Goal: Task Accomplishment & Management: Manage account settings

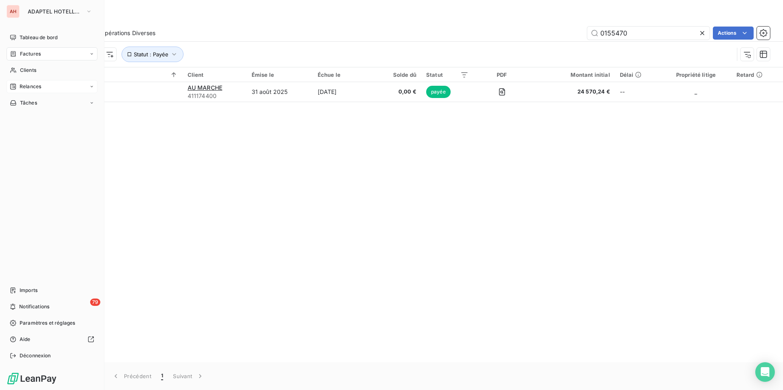
click at [39, 85] on span "Relances" at bounding box center [31, 86] width 22 height 7
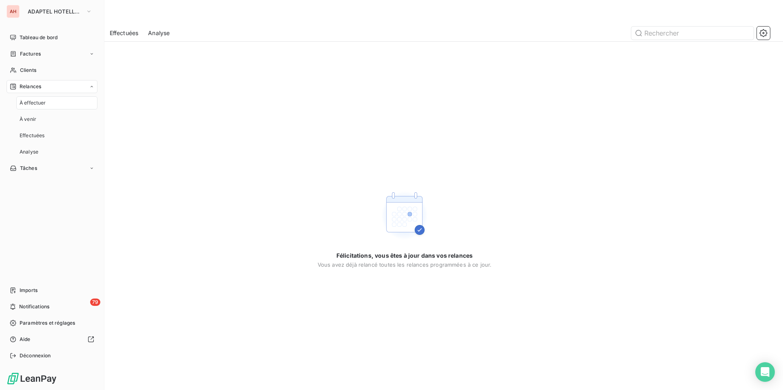
click at [50, 108] on div "À effectuer" at bounding box center [56, 102] width 81 height 13
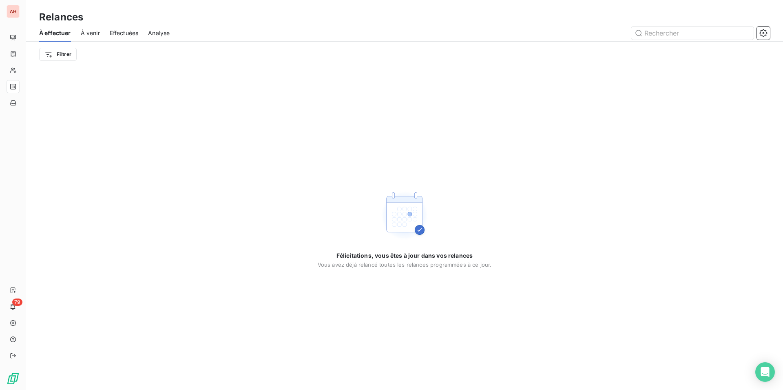
click at [94, 28] on div "À venir" at bounding box center [90, 32] width 19 height 17
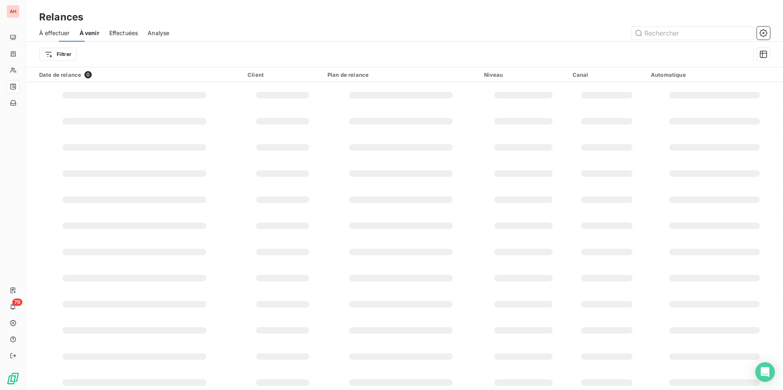
click at [132, 31] on span "Effectuées" at bounding box center [123, 33] width 29 height 8
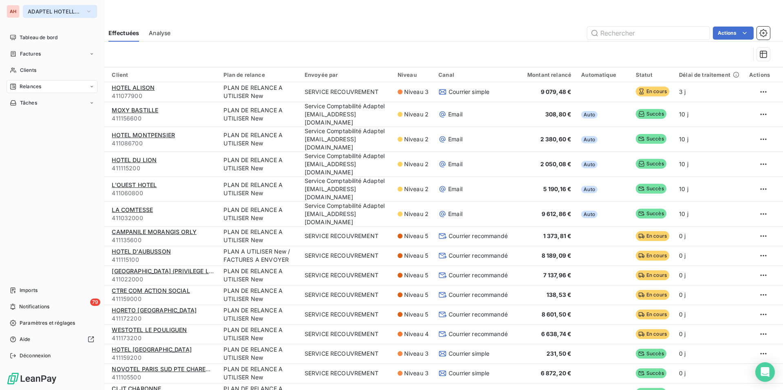
click at [35, 9] on span "ADAPTEL HOTELLERIE" at bounding box center [55, 11] width 55 height 7
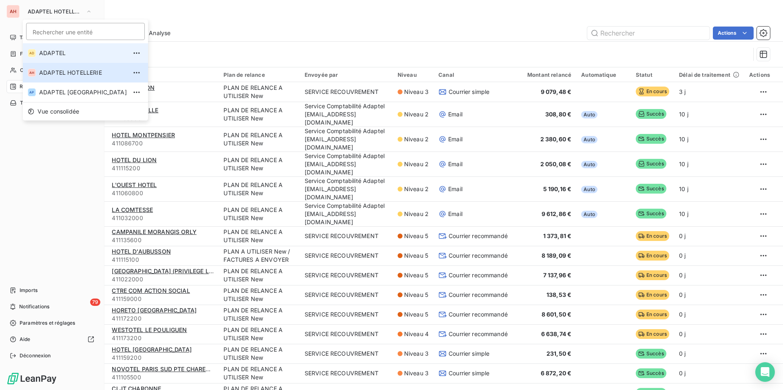
click at [55, 55] on span "ADAPTEL" at bounding box center [83, 53] width 88 height 8
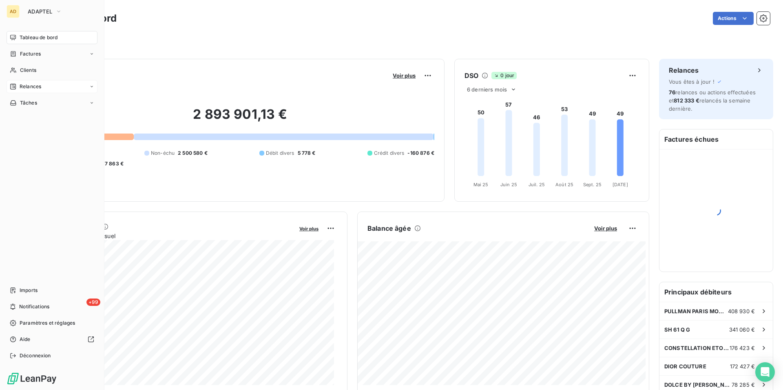
click at [20, 82] on div "Relances" at bounding box center [52, 86] width 91 height 13
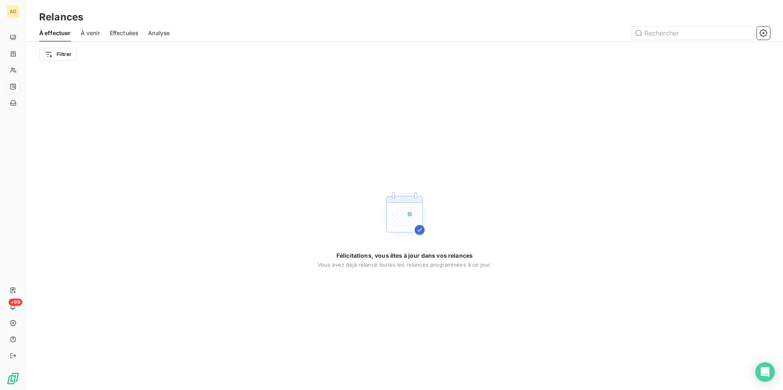
click at [129, 34] on span "Effectuées" at bounding box center [124, 33] width 29 height 8
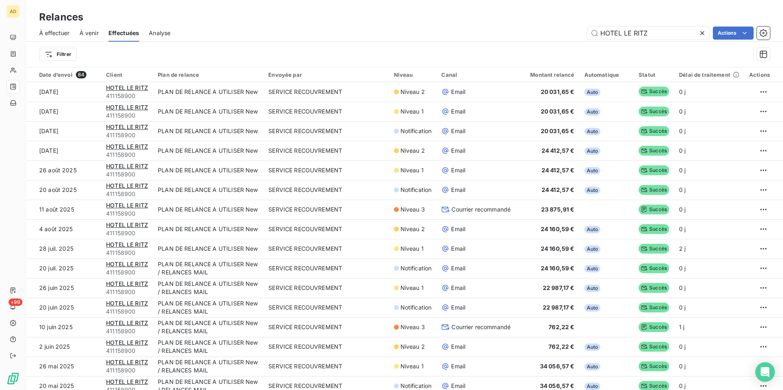
click at [705, 30] on icon at bounding box center [702, 33] width 8 height 8
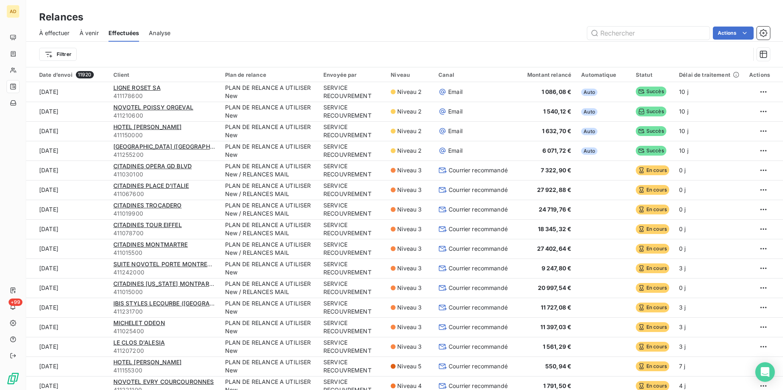
click at [159, 31] on span "Analyse" at bounding box center [160, 33] width 22 height 8
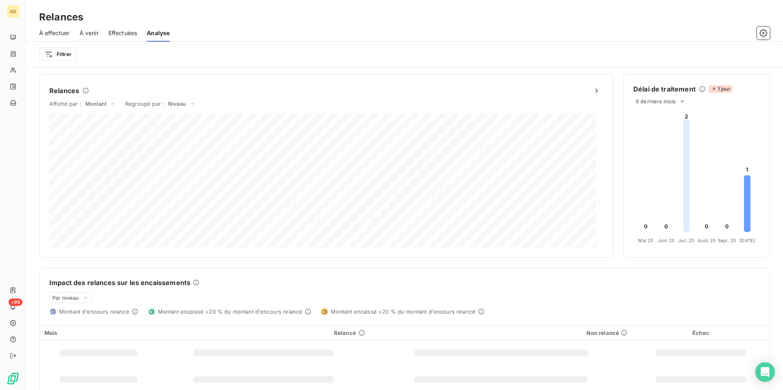
click at [67, 32] on span "À effectuer" at bounding box center [54, 33] width 31 height 8
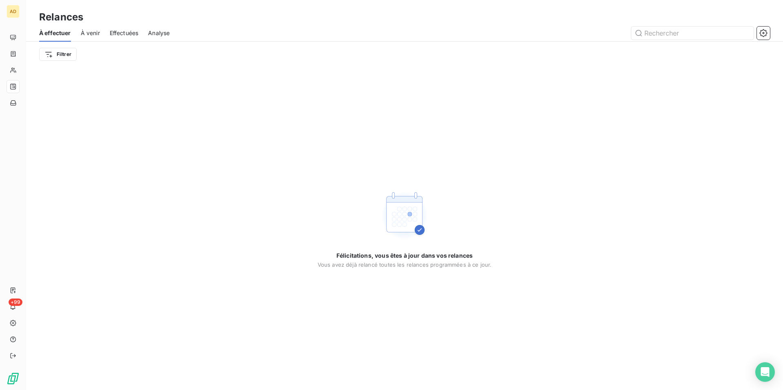
click at [82, 31] on span "À venir" at bounding box center [90, 33] width 19 height 8
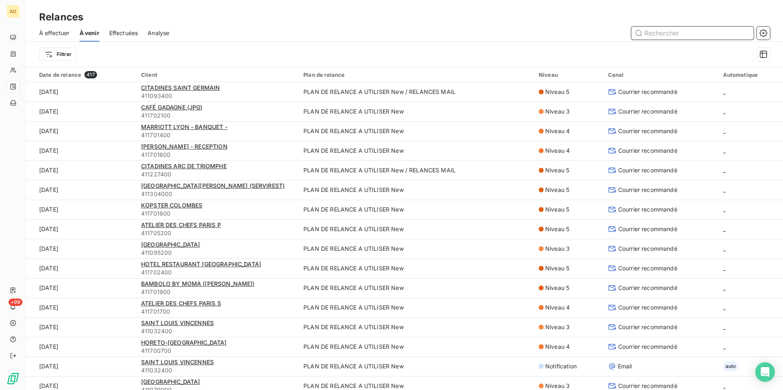
click at [121, 32] on span "Effectuées" at bounding box center [123, 33] width 29 height 8
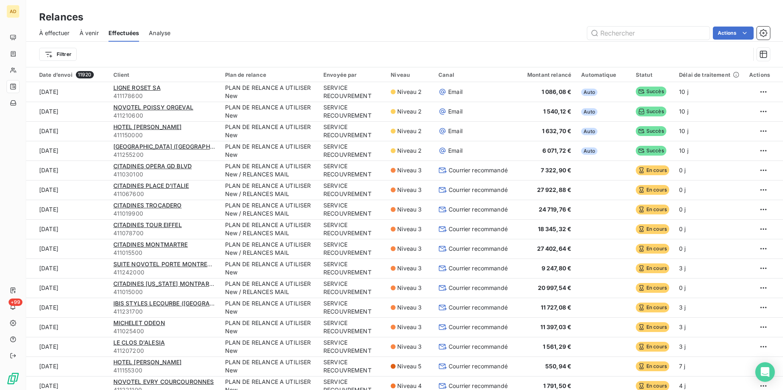
click at [16, 10] on div "AD" at bounding box center [13, 11] width 13 height 13
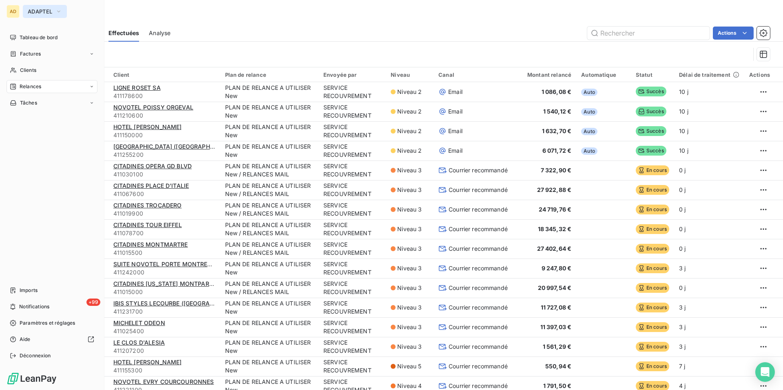
click at [46, 17] on button "ADAPTEL" at bounding box center [45, 11] width 44 height 13
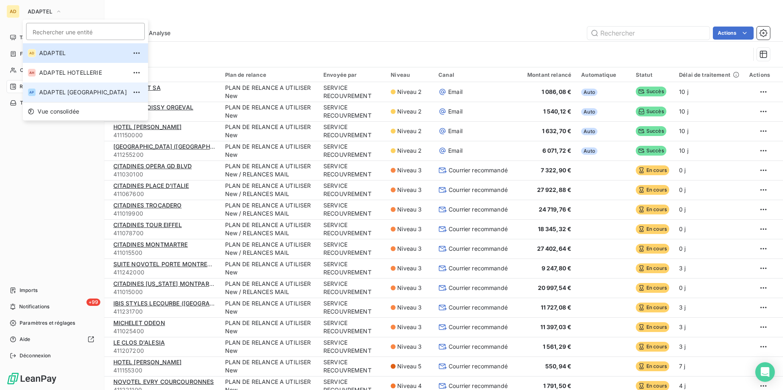
click at [63, 91] on span "ADAPTEL [GEOGRAPHIC_DATA]" at bounding box center [83, 92] width 88 height 8
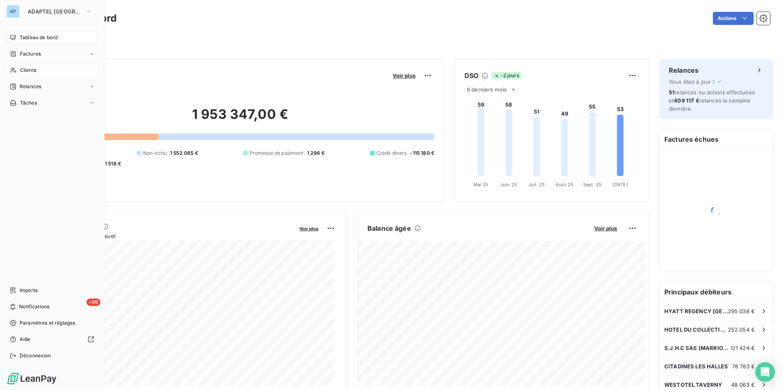
click at [24, 71] on span "Clients" at bounding box center [28, 69] width 16 height 7
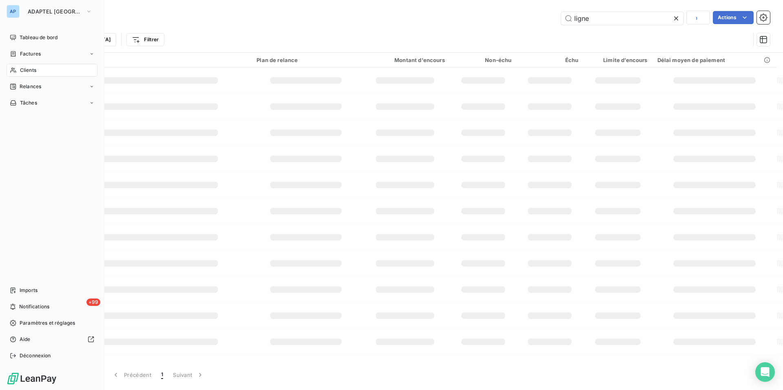
type input "ligne"
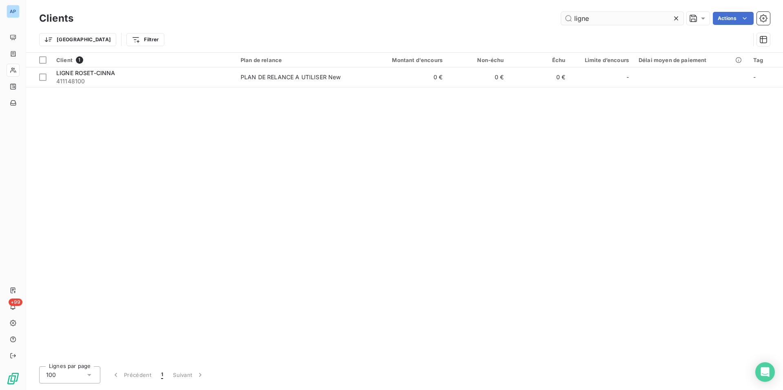
click at [627, 13] on input "ligne" at bounding box center [622, 18] width 122 height 13
click at [673, 21] on icon at bounding box center [676, 18] width 8 height 8
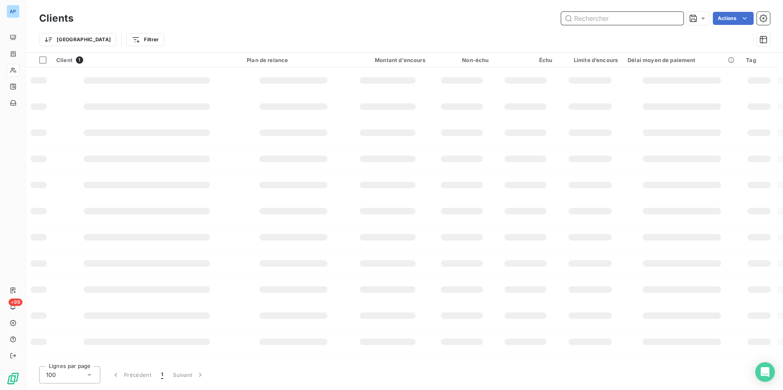
click at [616, 17] on input "text" at bounding box center [622, 18] width 122 height 13
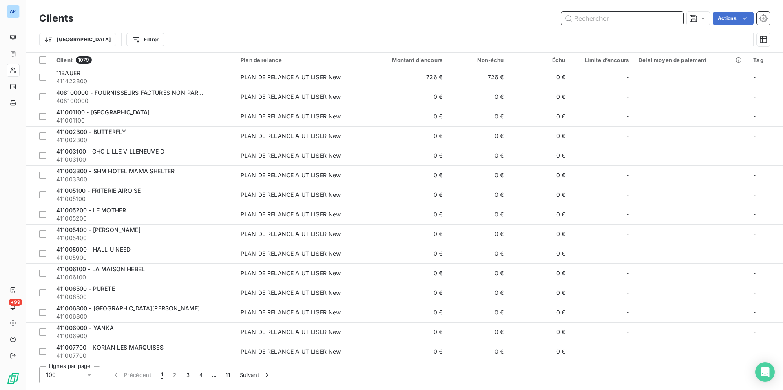
click at [616, 17] on input "text" at bounding box center [622, 18] width 122 height 13
click at [599, 18] on input "text" at bounding box center [622, 18] width 122 height 13
paste input "HOTEL [PERSON_NAME]"
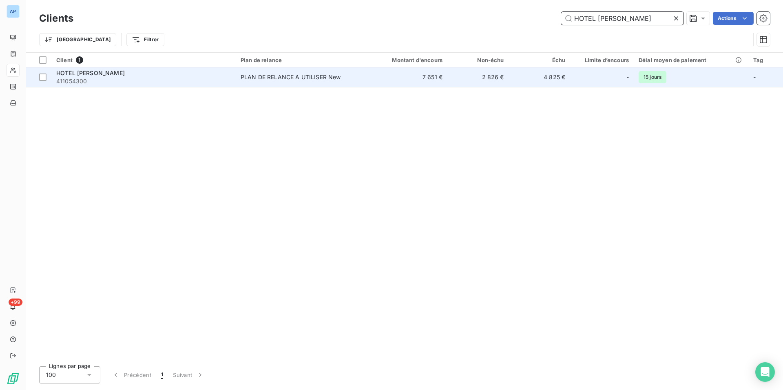
type input "HOTEL [PERSON_NAME]"
click at [236, 80] on td "HOTEL [PERSON_NAME] 411054300" at bounding box center [143, 77] width 184 height 20
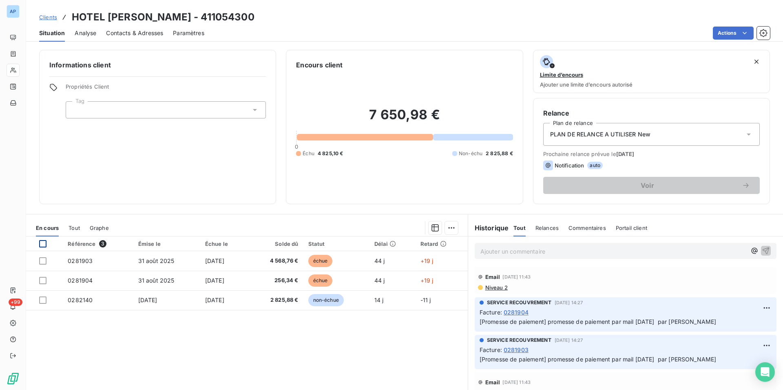
click at [42, 244] on div at bounding box center [42, 243] width 7 height 7
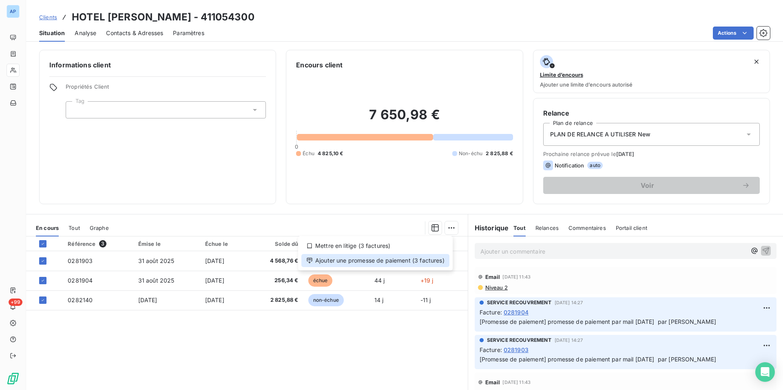
click at [400, 262] on div "Ajouter une promesse de paiement (3 factures)" at bounding box center [375, 260] width 148 height 13
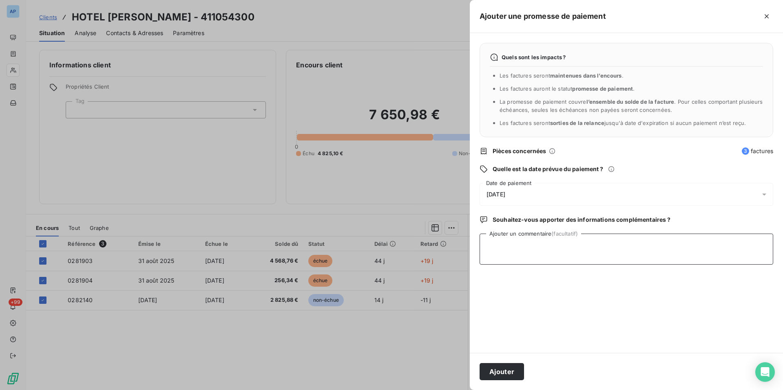
click at [543, 240] on textarea "Ajouter un commentaire (facultatif)" at bounding box center [627, 248] width 294 height 31
type textarea "promesse de paiement mail [DATE]"
click at [496, 370] on button "Ajouter" at bounding box center [502, 371] width 44 height 17
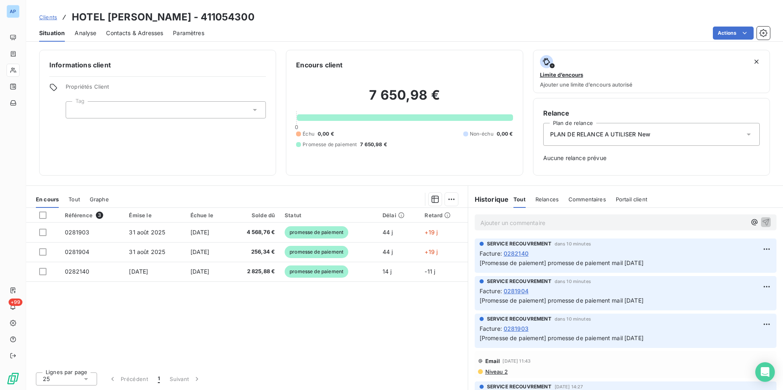
click at [783, 96] on div "Informations client Propriétés Client Tag Encours client 7 650,98 € 0 Échu 0,00…" at bounding box center [404, 113] width 757 height 126
